Goal: Check status

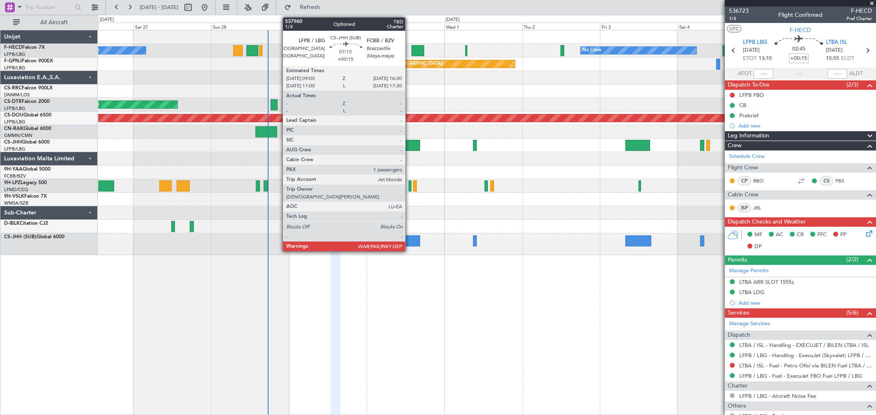
click at [409, 239] on div at bounding box center [407, 241] width 25 height 11
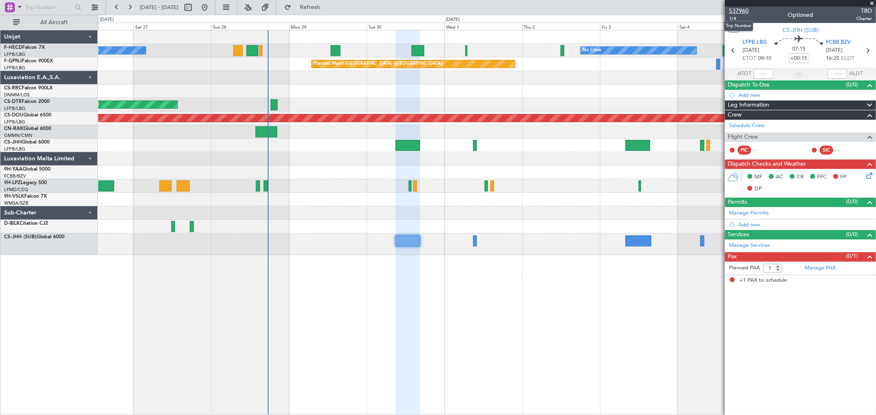
click at [734, 7] on span "537960" at bounding box center [739, 11] width 20 height 9
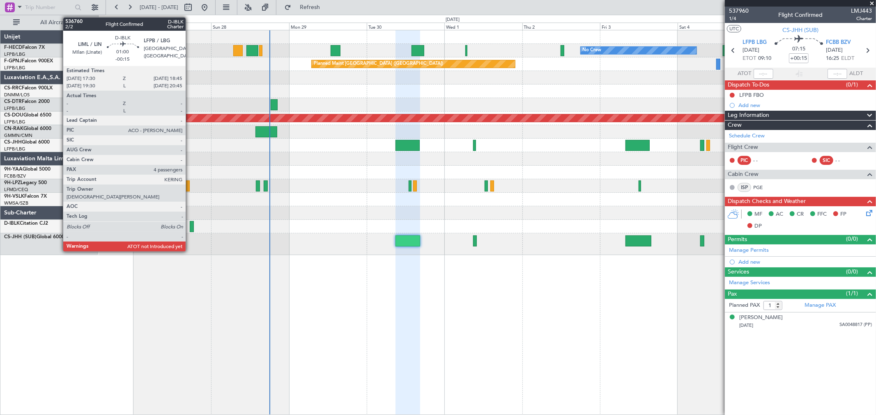
click at [190, 224] on div at bounding box center [192, 226] width 4 height 11
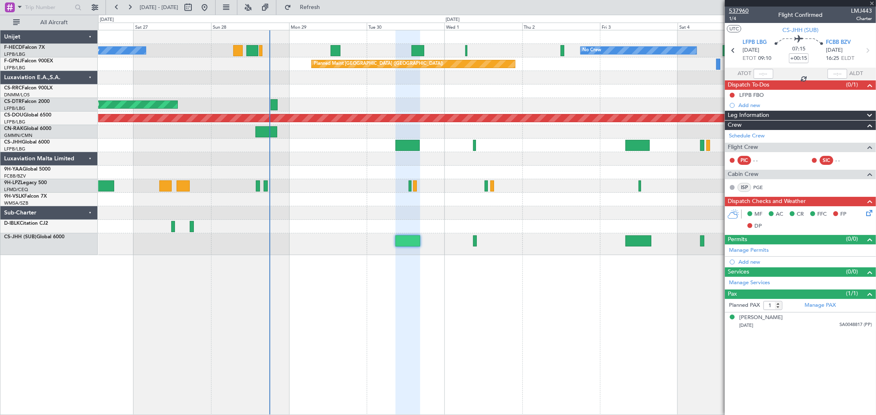
type input "-00:15"
type input "4"
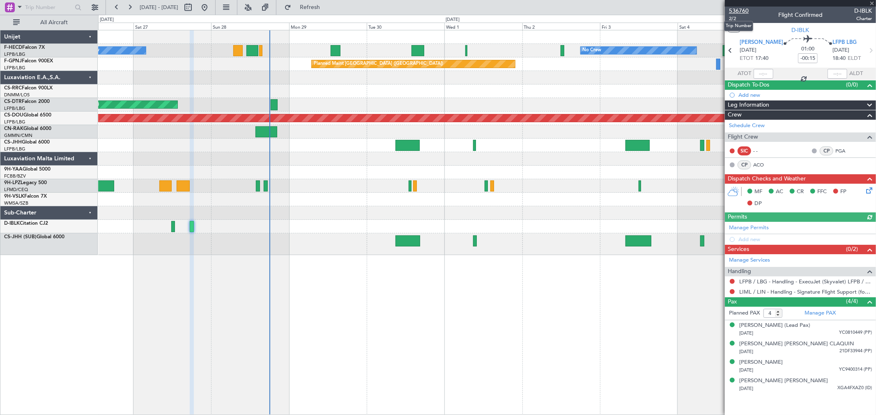
click at [735, 7] on span "536760" at bounding box center [739, 11] width 20 height 9
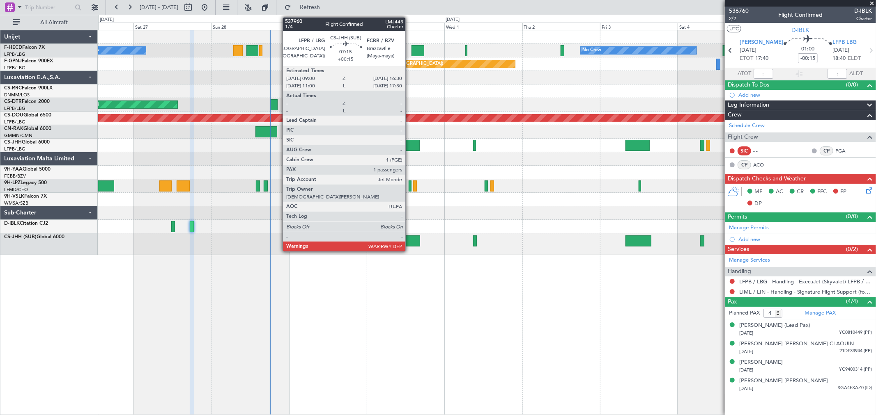
click at [409, 238] on div at bounding box center [407, 241] width 25 height 11
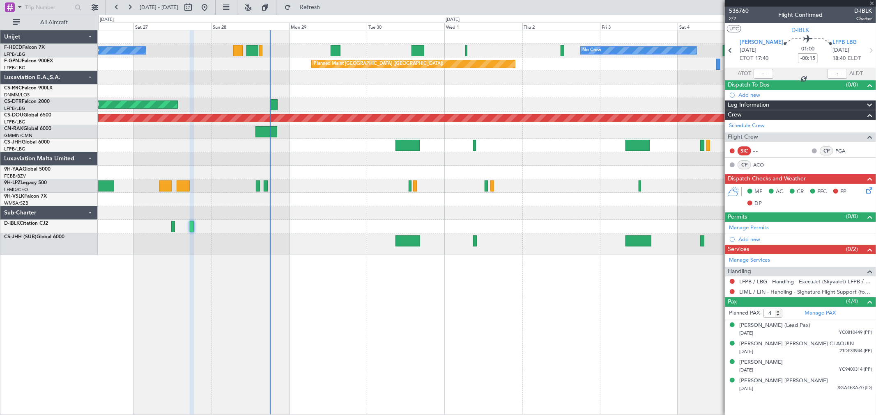
type input "+00:15"
type input "1"
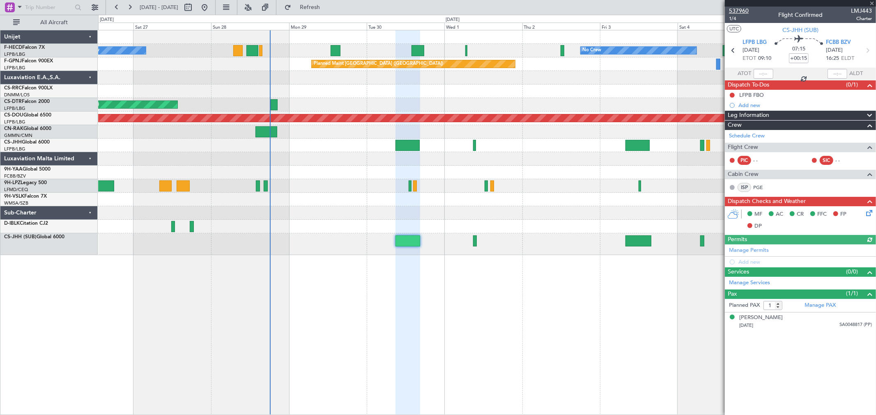
click at [741, 7] on span "537960" at bounding box center [739, 11] width 20 height 9
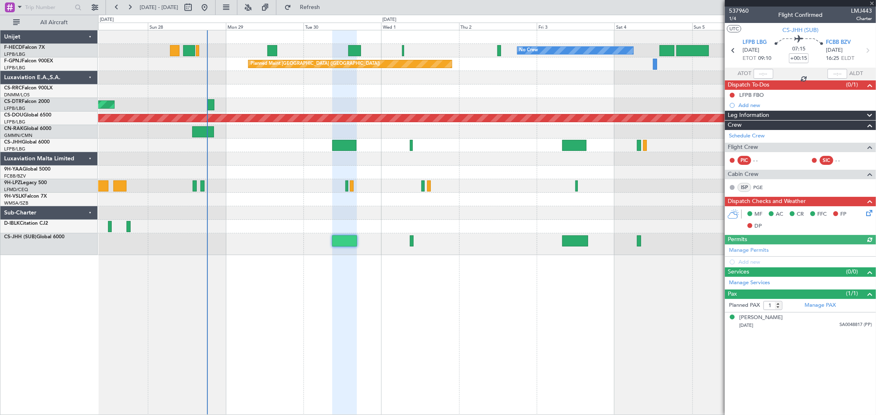
click at [287, 112] on div "No Crew No Crew Planned Maint [GEOGRAPHIC_DATA] ([GEOGRAPHIC_DATA]) No Crew Pla…" at bounding box center [486, 142] width 777 height 225
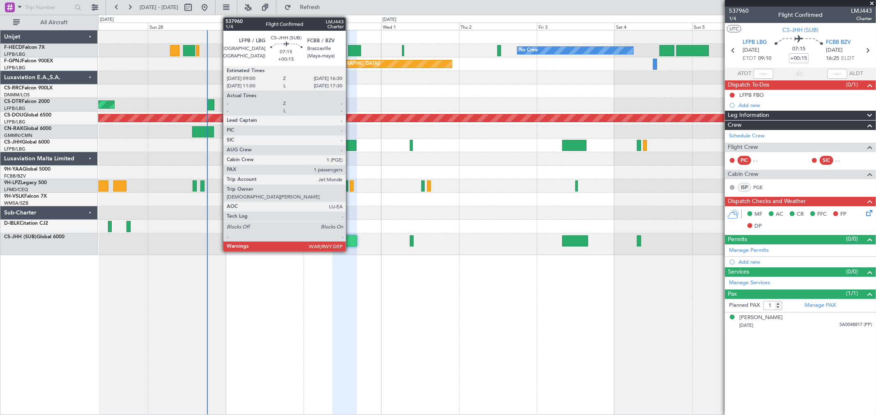
click at [347, 240] on div at bounding box center [344, 241] width 25 height 11
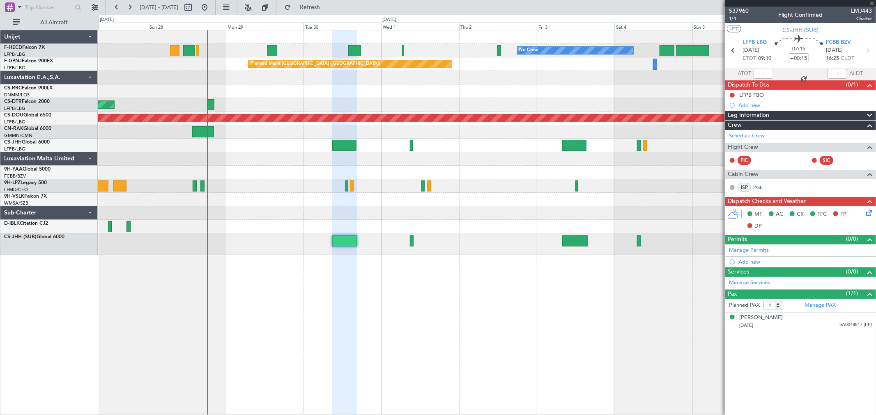
click at [739, 5] on div at bounding box center [799, 3] width 151 height 7
click at [739, 9] on span "537960" at bounding box center [739, 11] width 20 height 9
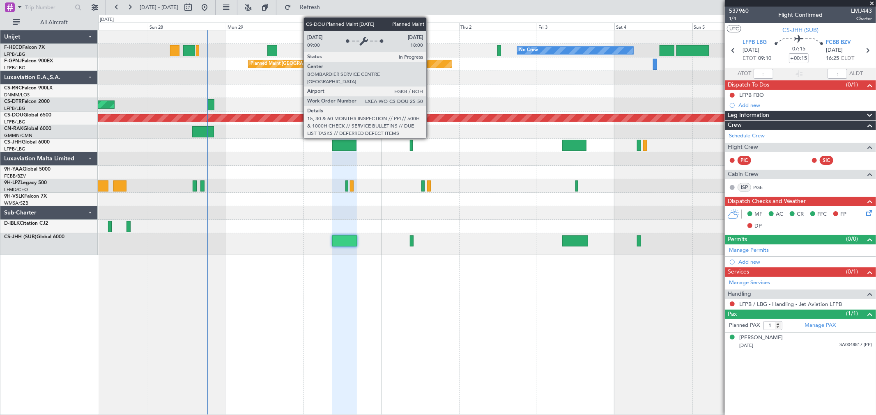
click at [186, 97] on div "No Crew No Crew Planned Maint [GEOGRAPHIC_DATA] ([GEOGRAPHIC_DATA]) No Crew Pla…" at bounding box center [486, 142] width 777 height 225
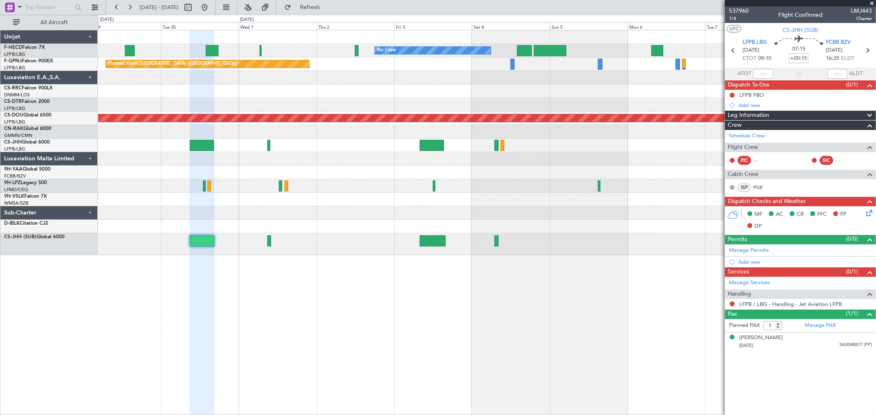
click at [165, 96] on div at bounding box center [486, 92] width 777 height 14
click at [63, 78] on div "No Crew No Crew No Crew Planned Maint [GEOGRAPHIC_DATA] ([GEOGRAPHIC_DATA]) No …" at bounding box center [438, 215] width 876 height 401
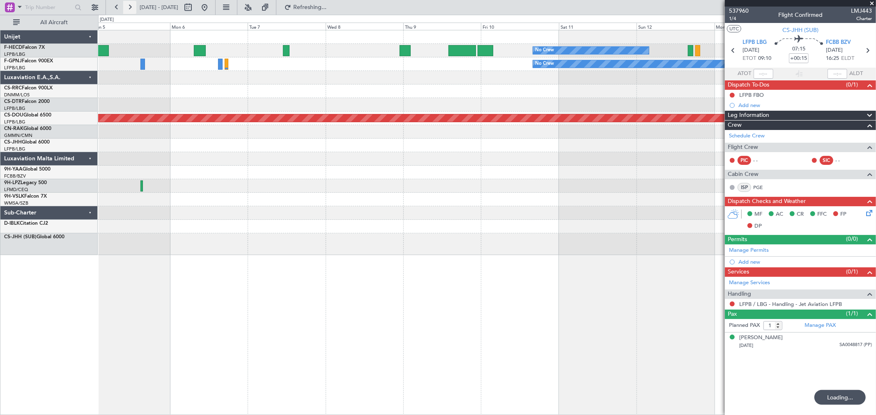
click at [132, 10] on button at bounding box center [129, 7] width 13 height 13
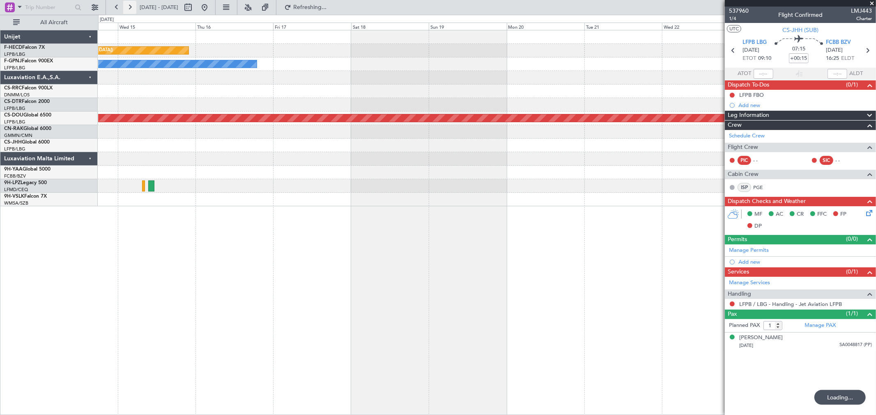
click at [132, 10] on button at bounding box center [129, 7] width 13 height 13
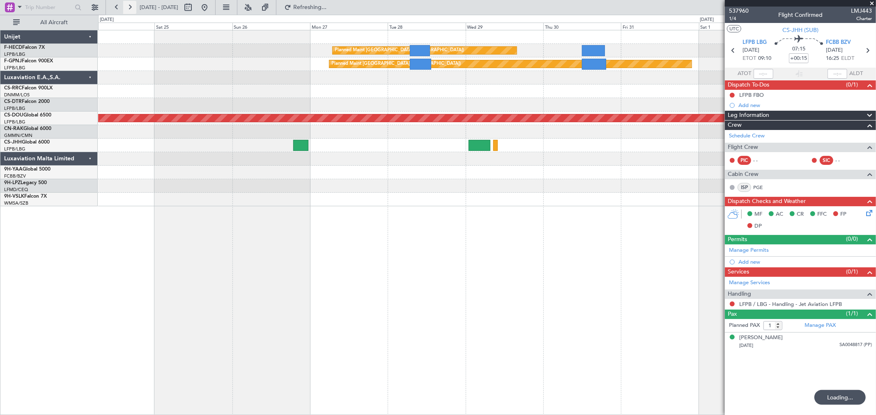
click at [132, 10] on button at bounding box center [129, 7] width 13 height 13
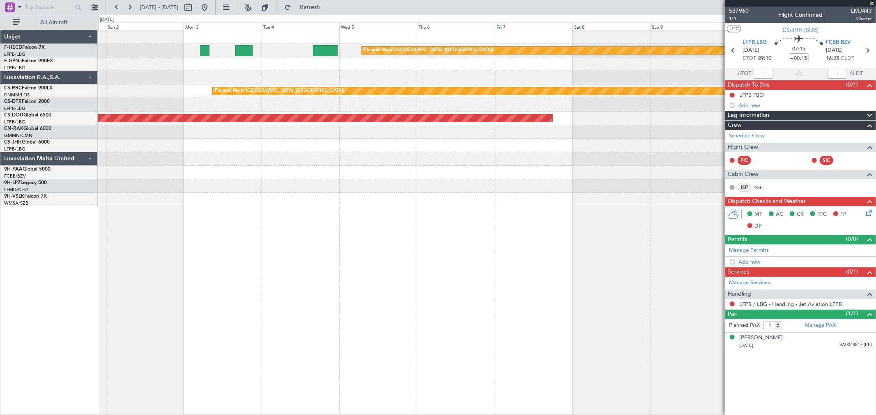
click at [559, 97] on div "Planned Maint [GEOGRAPHIC_DATA] ([GEOGRAPHIC_DATA]) Planned Maint [GEOGRAPHIC_D…" at bounding box center [486, 118] width 777 height 176
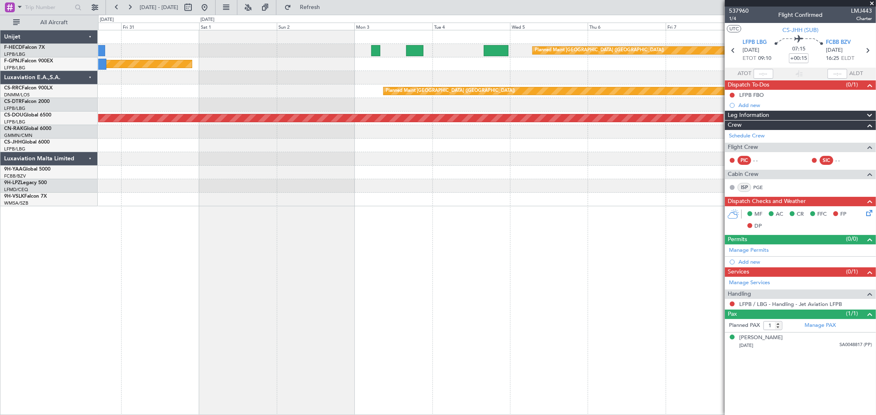
click at [511, 107] on div "Planned Maint [GEOGRAPHIC_DATA] ([GEOGRAPHIC_DATA]) Planned Maint [GEOGRAPHIC_D…" at bounding box center [486, 118] width 777 height 176
